Goal: Find specific page/section: Locate item on page

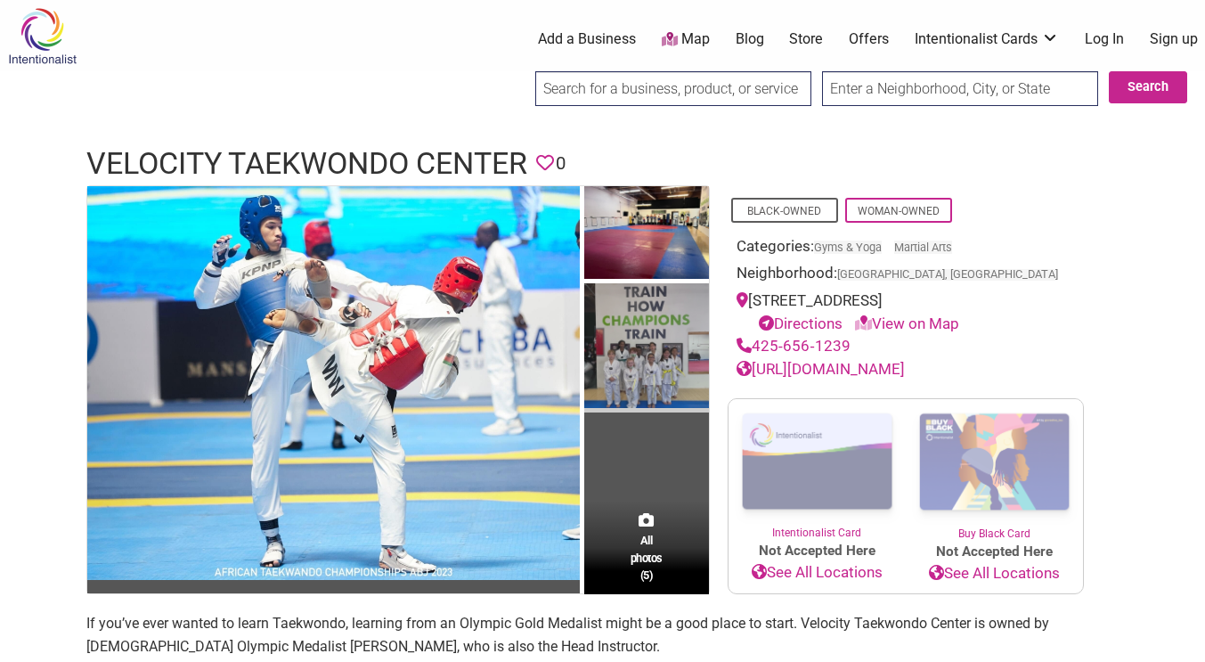
click at [648, 355] on img at bounding box center [646, 347] width 125 height 129
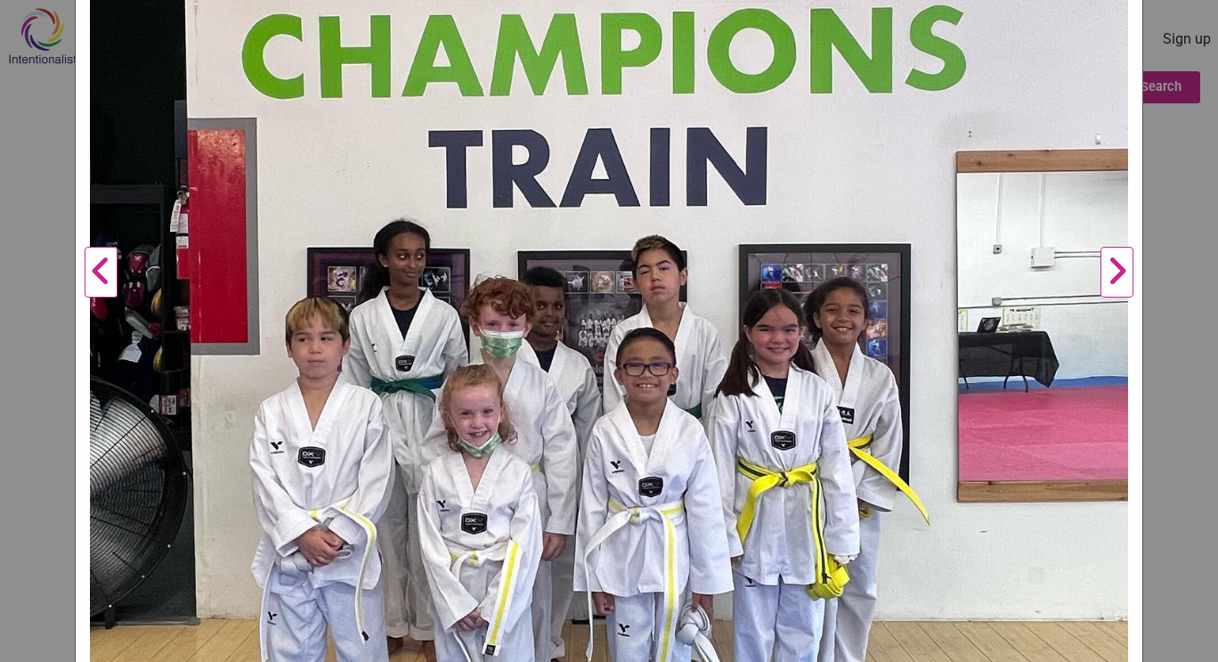
scroll to position [394, 0]
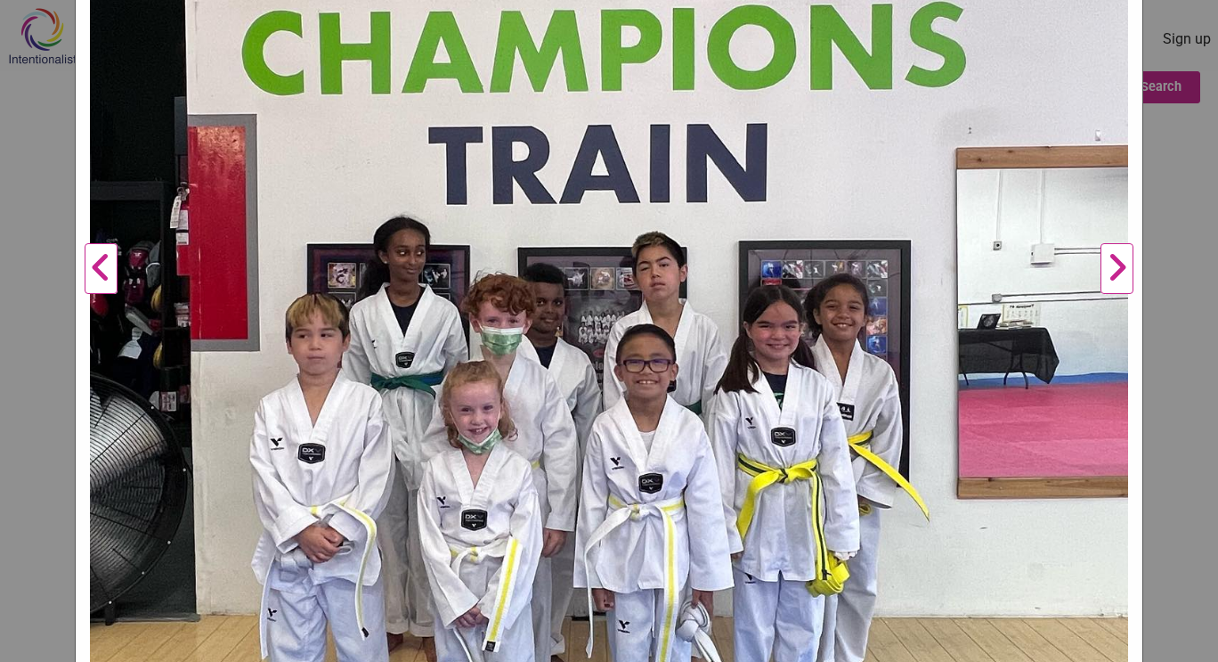
click at [888, 248] on img at bounding box center [609, 262] width 1038 height 1038
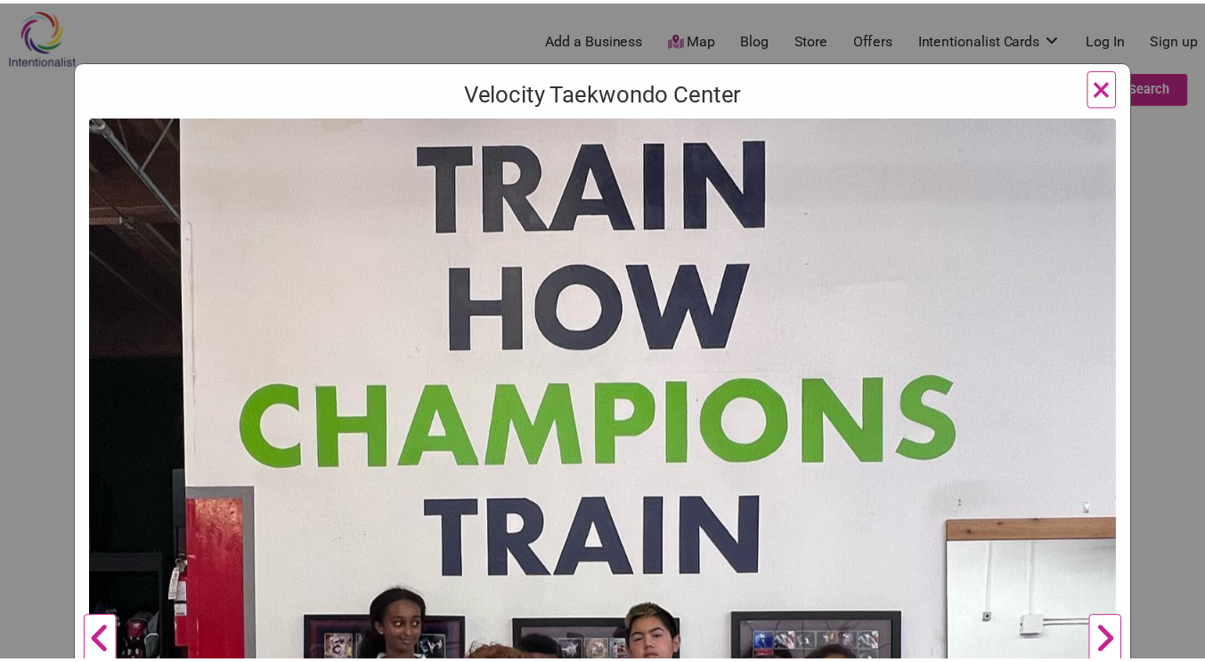
scroll to position [23, 0]
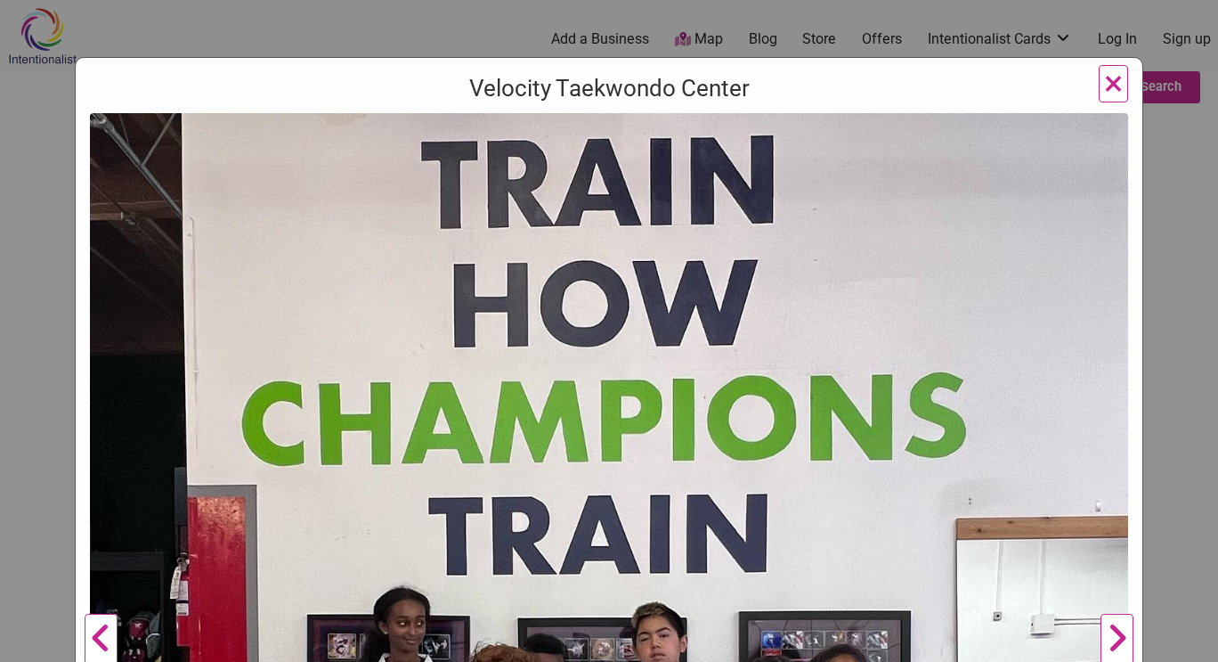
click at [1113, 77] on span "×" at bounding box center [1113, 83] width 19 height 42
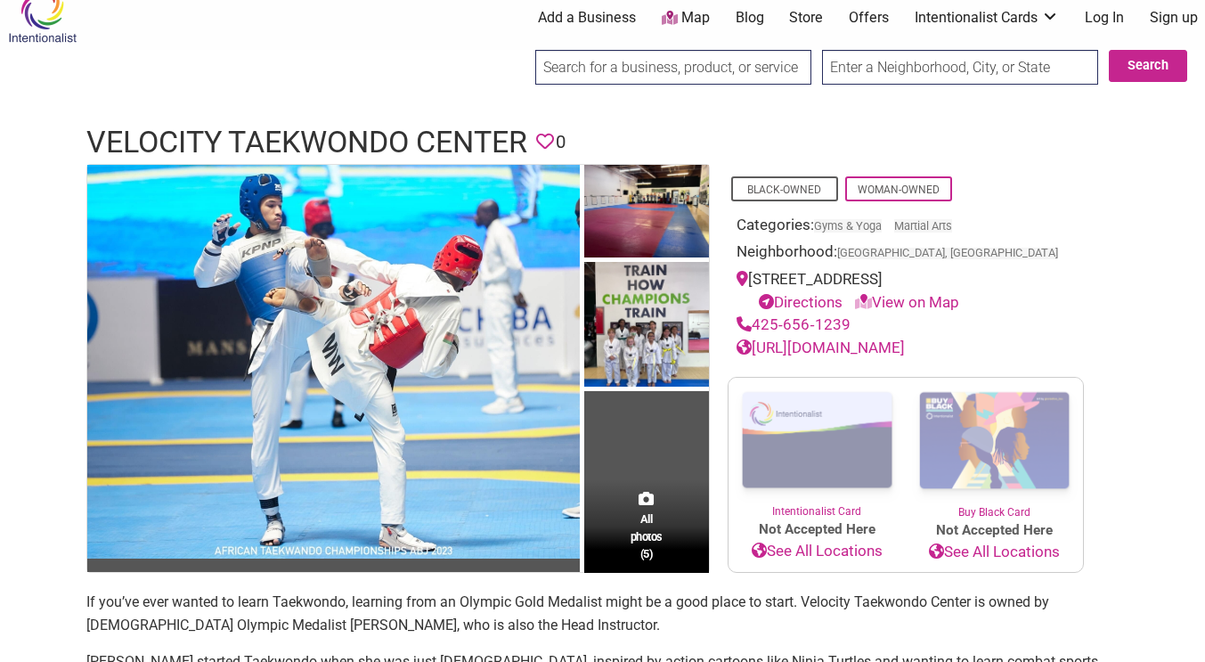
scroll to position [0, 0]
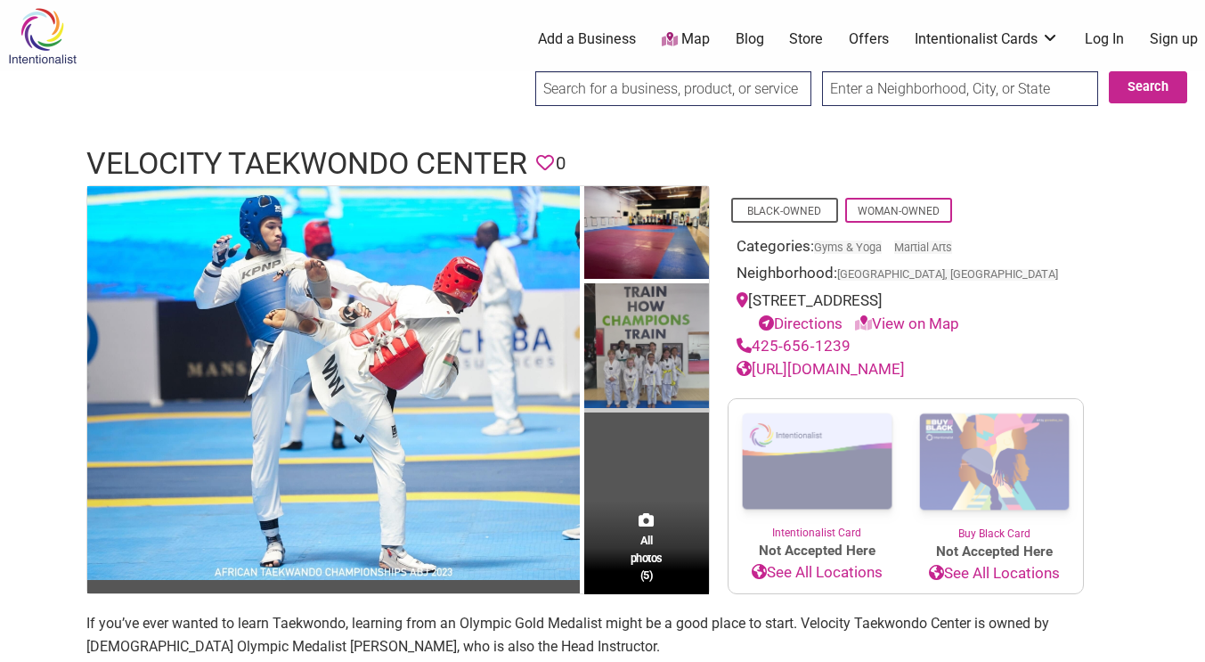
click at [646, 351] on img at bounding box center [646, 347] width 125 height 129
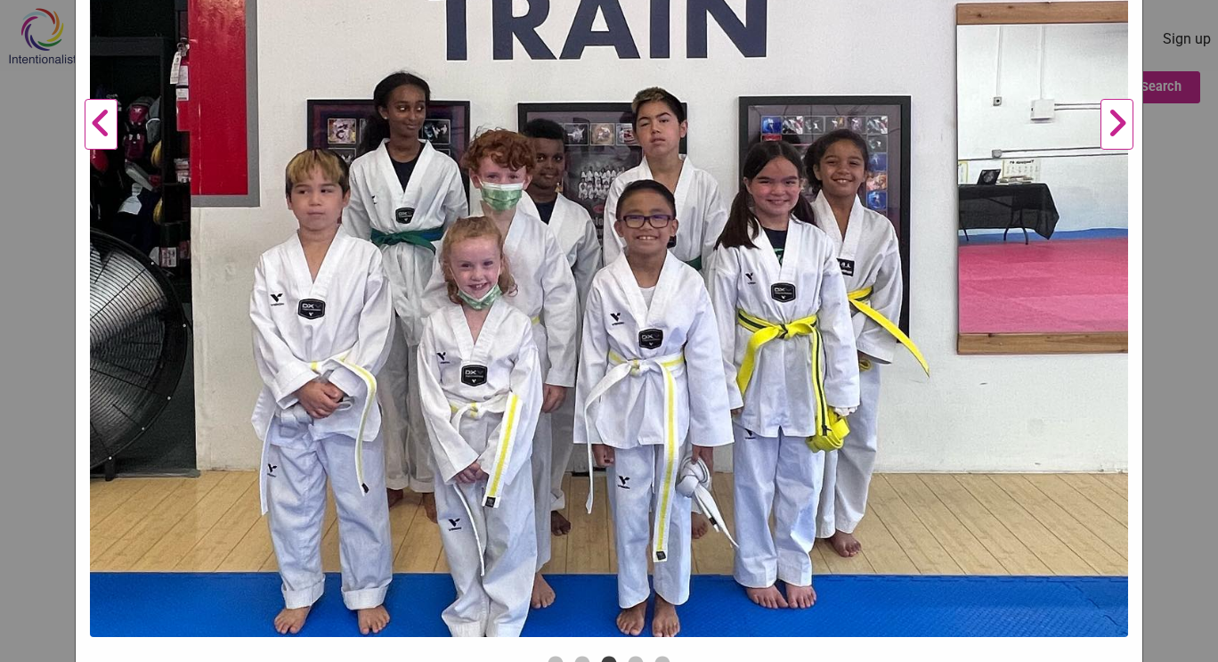
scroll to position [531, 0]
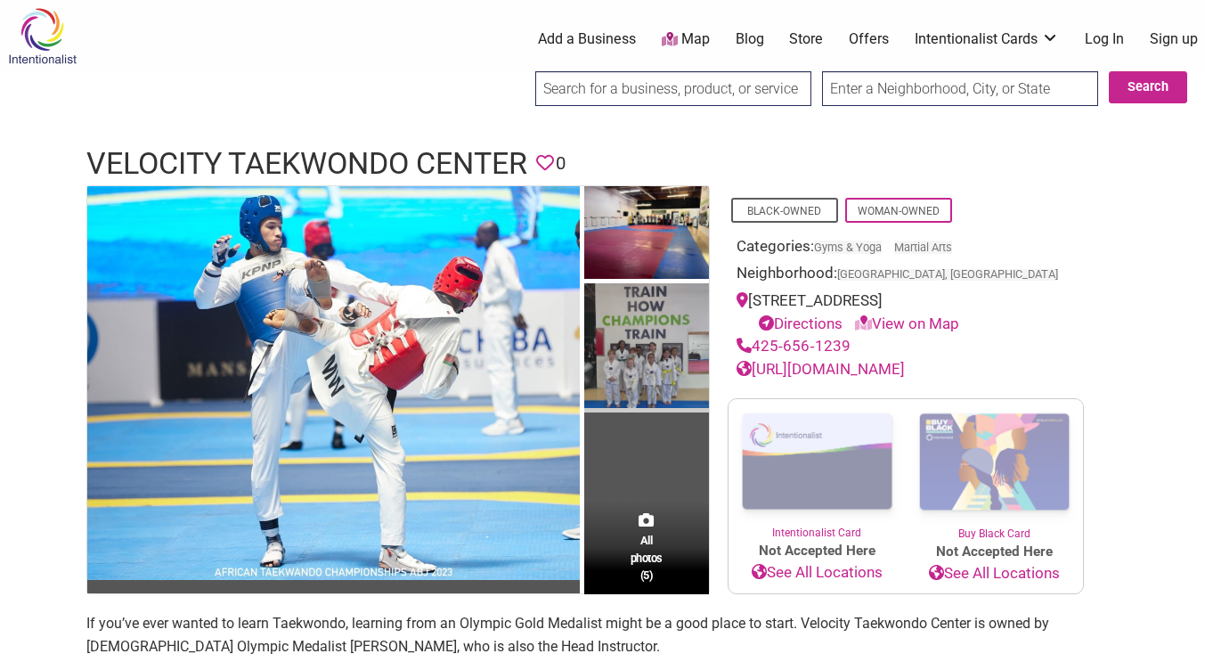
click at [677, 338] on img at bounding box center [646, 347] width 125 height 129
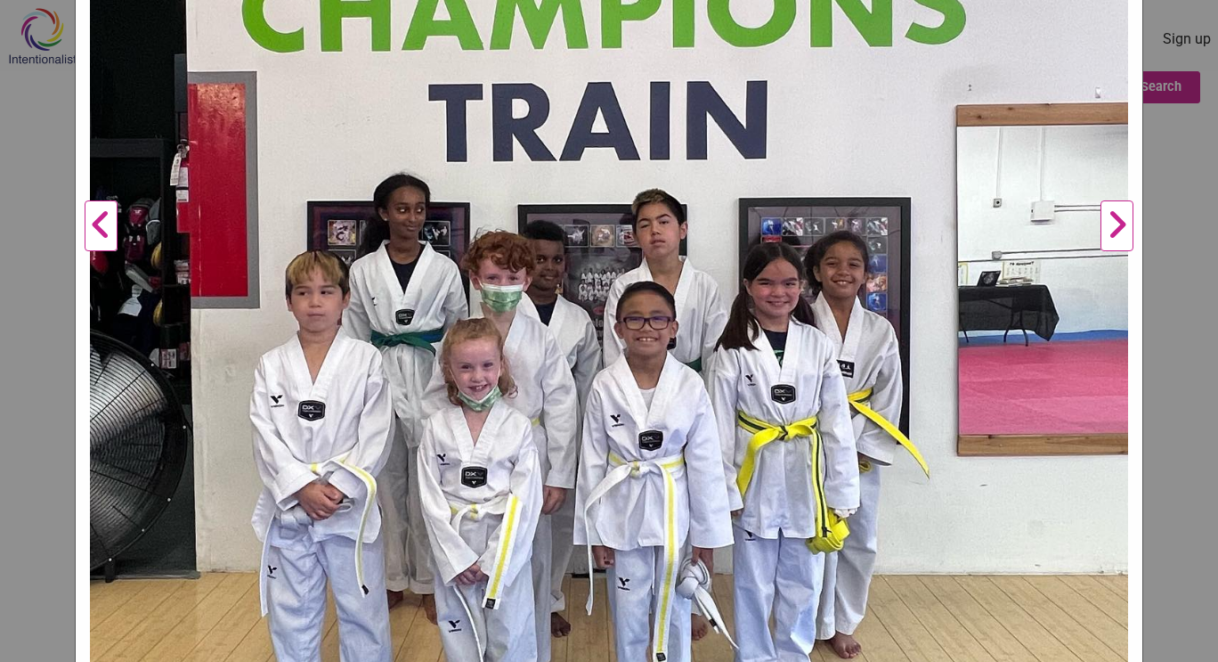
scroll to position [569, 0]
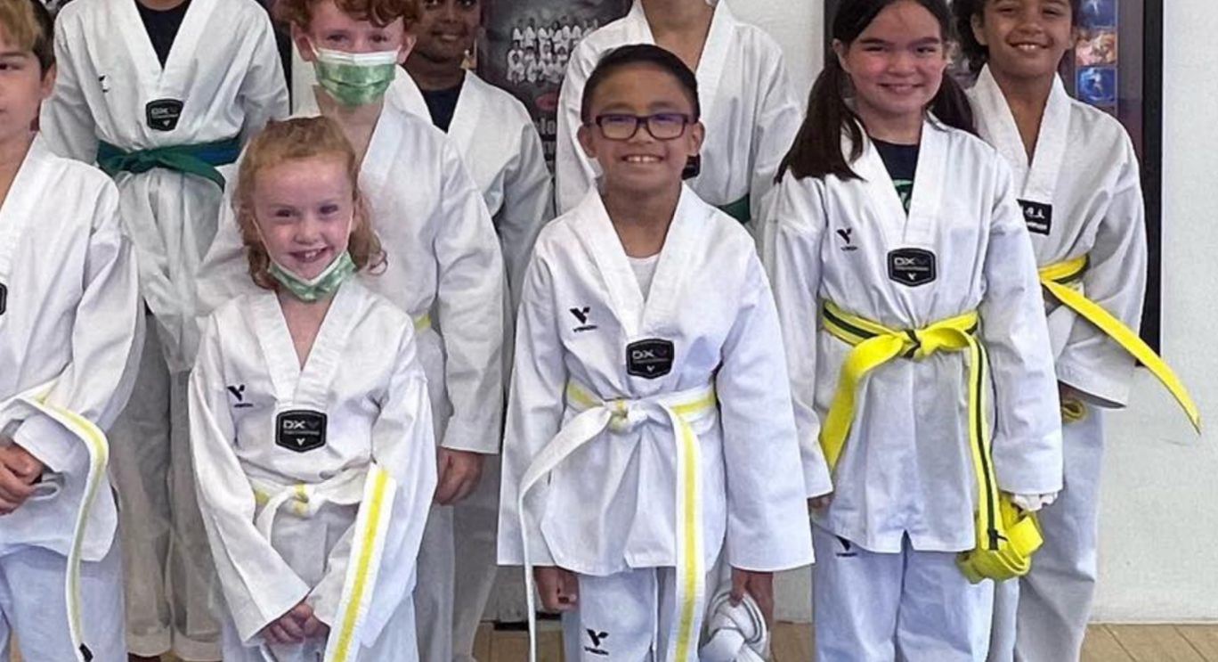
click at [637, 209] on img at bounding box center [609, 86] width 1038 height 1038
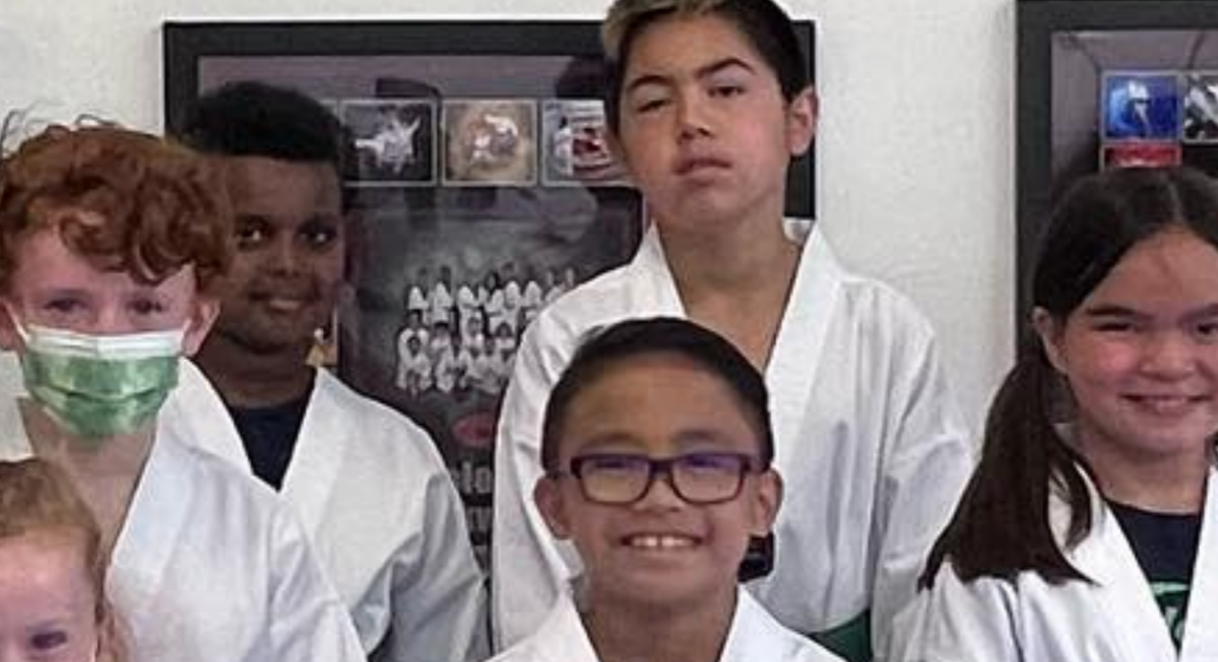
scroll to position [147, 0]
